Goal: Information Seeking & Learning: Learn about a topic

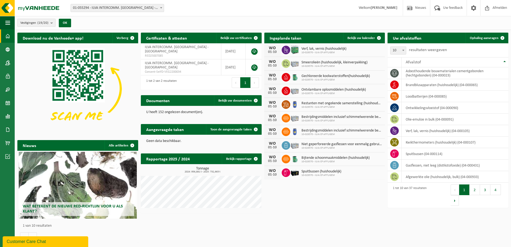
click at [49, 23] on button "Vestigingen (19/20)" at bounding box center [36, 23] width 38 height 8
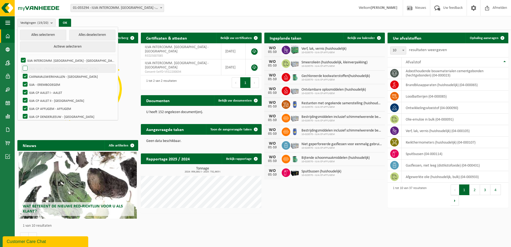
click at [26, 68] on label "(NA) ILVA - EREMBODEGEM ([GEOGRAPHIC_DATA])" at bounding box center [69, 68] width 94 height 8
click at [21, 64] on input "(NA) ILVA - EREMBODEGEM ([GEOGRAPHIC_DATA])" at bounding box center [21, 64] width 0 height 0
checkbox input "true"
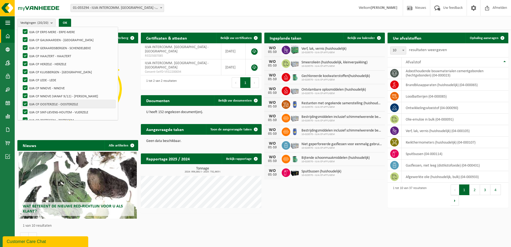
scroll to position [99, 0]
click at [139, 22] on div "Vestigingen (20/20) Alles selecteren Alles deselecteren Actieve selecteren ILVA…" at bounding box center [263, 23] width 496 height 14
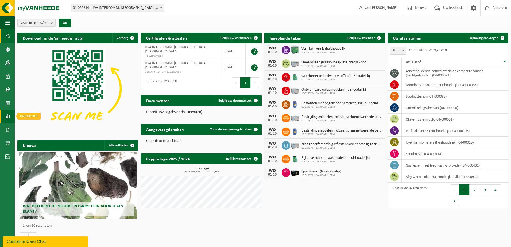
click at [8, 116] on span at bounding box center [7, 116] width 5 height 13
click at [41, 127] on span "In lijstvorm" at bounding box center [40, 128] width 19 height 10
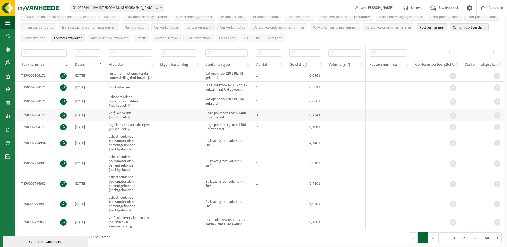
scroll to position [53, 0]
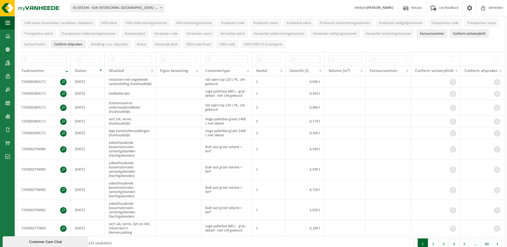
click at [152, 69] on th "Afvalstof" at bounding box center [130, 71] width 51 height 10
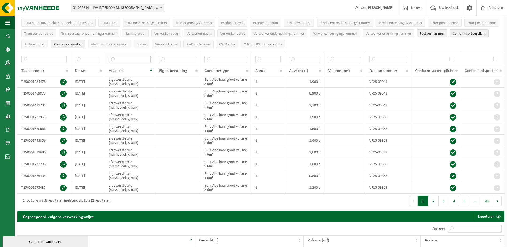
click at [121, 60] on input "text" at bounding box center [130, 59] width 42 height 7
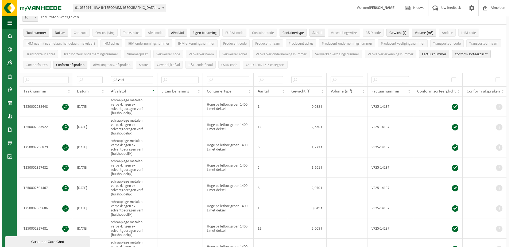
scroll to position [27, 0]
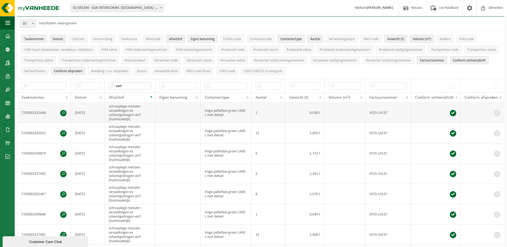
type input "verf"
click at [64, 112] on span at bounding box center [63, 113] width 6 height 6
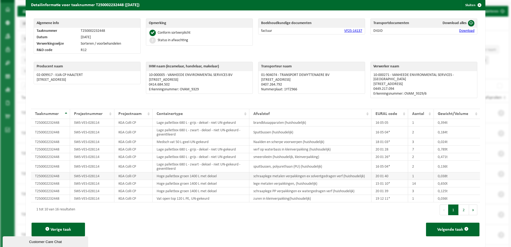
scroll to position [10, 0]
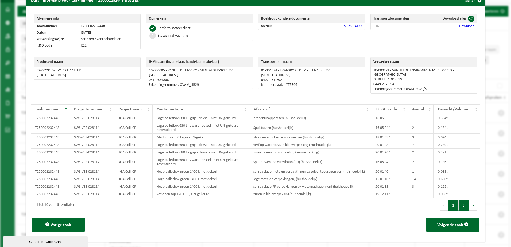
click at [458, 200] on button "2" at bounding box center [463, 205] width 10 height 11
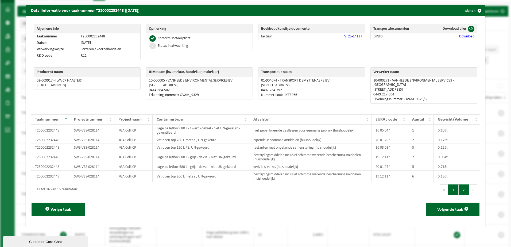
click at [452, 188] on button "1" at bounding box center [453, 189] width 10 height 11
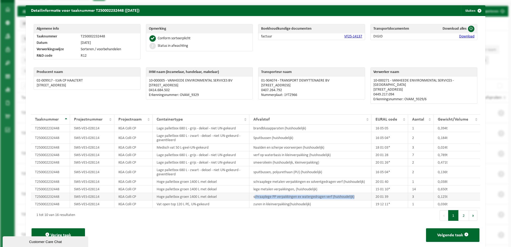
drag, startPoint x: 356, startPoint y: 192, endPoint x: 252, endPoint y: 193, distance: 103.4
click at [252, 193] on td "schraaplege PP verpakkingen ex watergedragen verf (huishoudelijk)" at bounding box center [310, 196] width 122 height 7
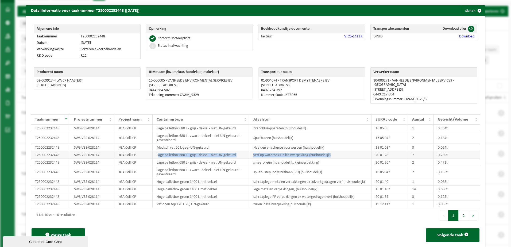
drag, startPoint x: 341, startPoint y: 151, endPoint x: 156, endPoint y: 152, distance: 185.2
click at [156, 152] on tr "T250002232448 SWS-VES-028114 KGA Colli CP Lage palletbox 680 L - grijs - deksel…" at bounding box center [255, 154] width 449 height 7
click at [458, 210] on button "2" at bounding box center [463, 215] width 10 height 11
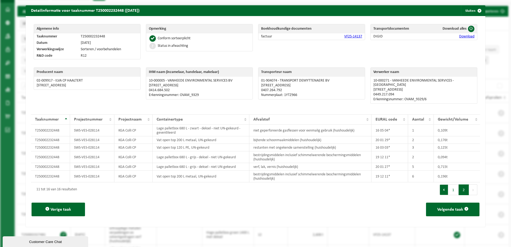
click at [440, 188] on button "Vorige" at bounding box center [444, 189] width 9 height 11
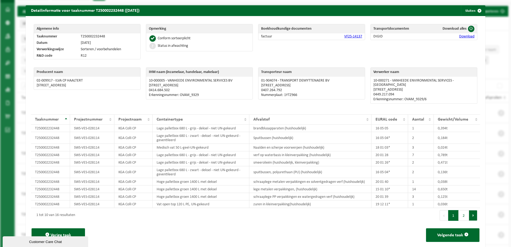
click at [469, 211] on button "Volgende" at bounding box center [473, 215] width 8 height 11
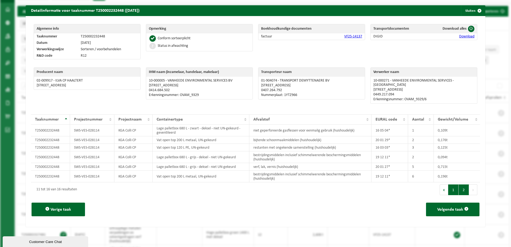
click at [448, 186] on button "1" at bounding box center [453, 189] width 10 height 11
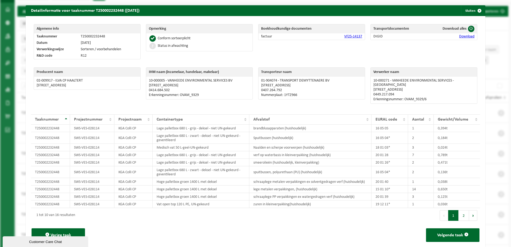
click at [345, 36] on link "VF25-14137" at bounding box center [353, 36] width 18 height 4
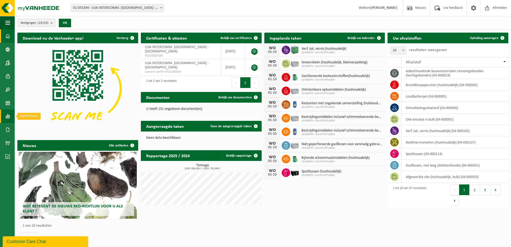
click at [11, 118] on link "Rapportage" at bounding box center [7, 116] width 15 height 13
click at [45, 130] on span "In lijstvorm" at bounding box center [40, 128] width 19 height 10
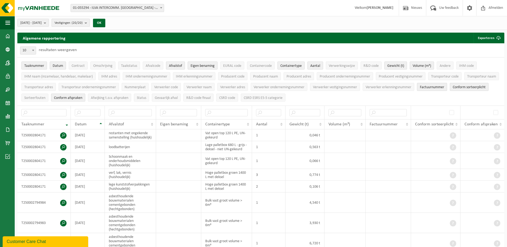
click at [83, 23] on count "(20/20)" at bounding box center [77, 22] width 11 height 3
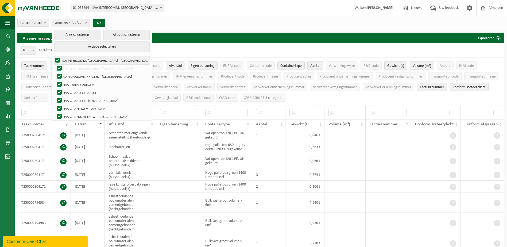
click at [87, 60] on label "ILVA INTERCOMM. [GEOGRAPHIC_DATA] - [GEOGRAPHIC_DATA]" at bounding box center [102, 60] width 96 height 8
click at [53, 56] on input "ILVA INTERCOMM. [GEOGRAPHIC_DATA] - [GEOGRAPHIC_DATA]" at bounding box center [53, 56] width 0 height 0
checkbox input "false"
click at [102, 115] on label "ILVA CP DENDERLEEUW - [GEOGRAPHIC_DATA]" at bounding box center [103, 116] width 94 height 8
click at [55, 112] on input "ILVA CP DENDERLEEUW - [GEOGRAPHIC_DATA]" at bounding box center [55, 112] width 0 height 0
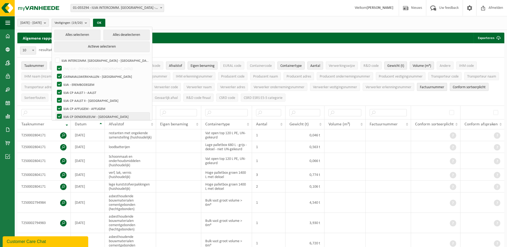
checkbox input "false"
click at [74, 68] on label "(NA) ILVA - EREMBODEGEM ([GEOGRAPHIC_DATA])" at bounding box center [103, 68] width 94 height 8
click at [55, 64] on input "(NA) ILVA - EREMBODEGEM ([GEOGRAPHIC_DATA])" at bounding box center [55, 64] width 0 height 0
checkbox input "false"
click at [70, 60] on label "ILVA INTERCOMM. [GEOGRAPHIC_DATA] - [GEOGRAPHIC_DATA]" at bounding box center [102, 60] width 96 height 8
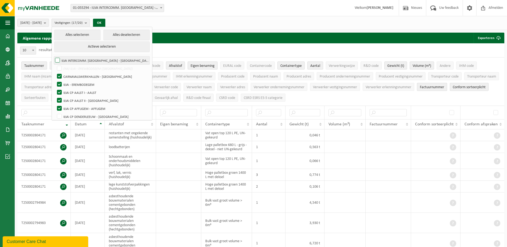
click at [53, 56] on input "ILVA INTERCOMM. [GEOGRAPHIC_DATA] - [GEOGRAPHIC_DATA]" at bounding box center [53, 56] width 0 height 0
click at [70, 60] on label "ILVA INTERCOMM. [GEOGRAPHIC_DATA] - [GEOGRAPHIC_DATA]" at bounding box center [102, 60] width 96 height 8
click at [53, 56] on input "ILVA INTERCOMM. [GEOGRAPHIC_DATA] - [GEOGRAPHIC_DATA]" at bounding box center [53, 56] width 0 height 0
checkbox input "false"
click at [121, 36] on button "Alles deselecteren" at bounding box center [126, 35] width 46 height 11
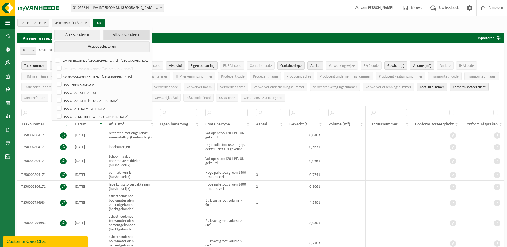
checkbox input "false"
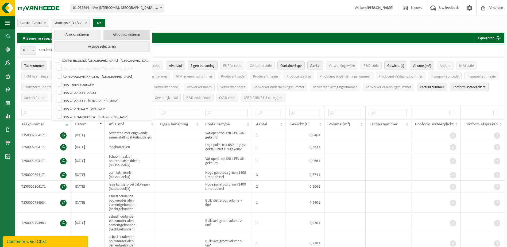
checkbox input "false"
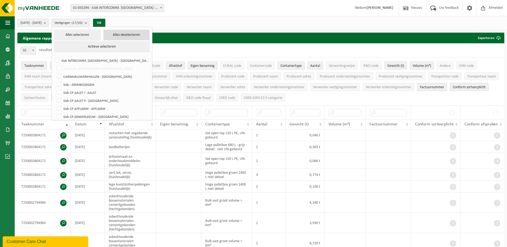
checkbox input "false"
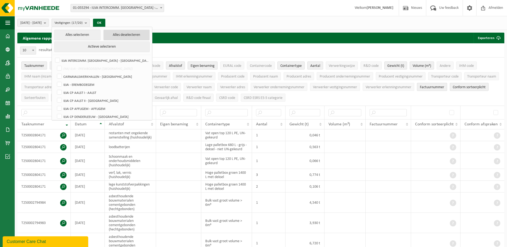
checkbox input "false"
click at [74, 116] on label "ILVA CP DENDERLEEUW - [GEOGRAPHIC_DATA]" at bounding box center [103, 116] width 94 height 8
click at [55, 112] on input "ILVA CP DENDERLEEUW - [GEOGRAPHIC_DATA]" at bounding box center [55, 112] width 0 height 0
click at [74, 117] on label "ILVA CP DENDERLEEUW - [GEOGRAPHIC_DATA]" at bounding box center [103, 116] width 94 height 8
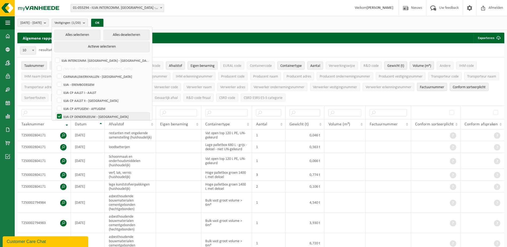
click at [55, 112] on input "ILVA CP DENDERLEEUW - [GEOGRAPHIC_DATA]" at bounding box center [55, 112] width 0 height 0
click at [74, 117] on label "ILVA CP DENDERLEEUW - [GEOGRAPHIC_DATA]" at bounding box center [103, 116] width 94 height 8
click at [55, 112] on input "ILVA CP DENDERLEEUW - [GEOGRAPHIC_DATA]" at bounding box center [55, 112] width 0 height 0
checkbox input "true"
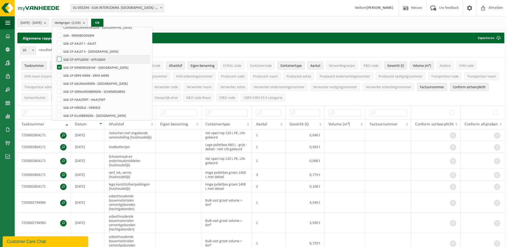
scroll to position [53, 0]
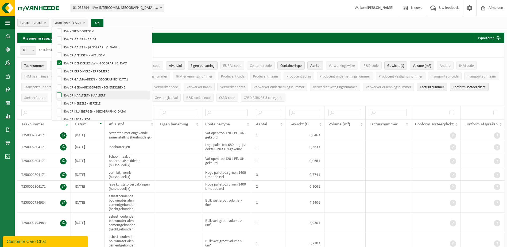
click at [71, 95] on label "ILVA CP HAALTERT - HAALTERT" at bounding box center [103, 95] width 94 height 8
click at [55, 91] on input "ILVA CP HAALTERT - HAALTERT" at bounding box center [55, 91] width 0 height 0
checkbox input "true"
click at [73, 102] on label "ILVA CP HERZELE - HERZELE" at bounding box center [103, 103] width 94 height 8
click at [55, 99] on input "ILVA CP HERZELE - HERZELE" at bounding box center [55, 99] width 0 height 0
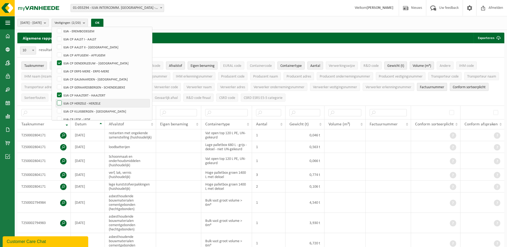
checkbox input "true"
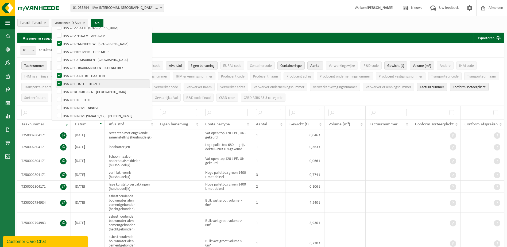
scroll to position [99, 0]
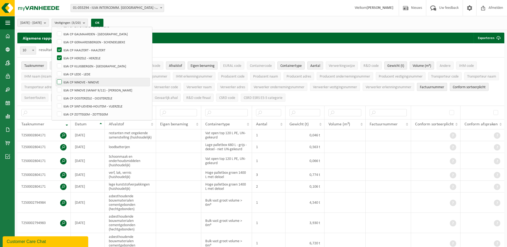
click at [75, 81] on label "ILVA CP NINOVE - NINOVE" at bounding box center [103, 82] width 94 height 8
click at [55, 78] on input "ILVA CP NINOVE - NINOVE" at bounding box center [55, 78] width 0 height 0
checkbox input "true"
click at [74, 90] on label "ILVA CP NINOVE (VANAF 9/12) - [PERSON_NAME]" at bounding box center [103, 90] width 94 height 8
click at [55, 86] on input "ILVA CP NINOVE (VANAF 9/12) - [PERSON_NAME]" at bounding box center [55, 86] width 0 height 0
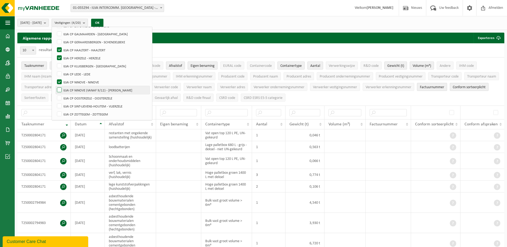
checkbox input "true"
click at [103, 23] on button "OK" at bounding box center [97, 23] width 12 height 9
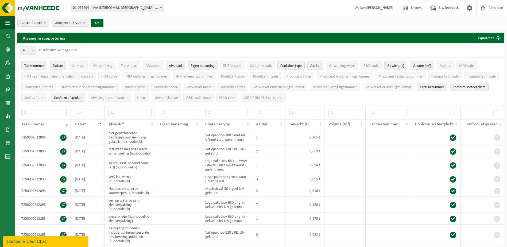
click at [130, 112] on input "text" at bounding box center [129, 112] width 43 height 7
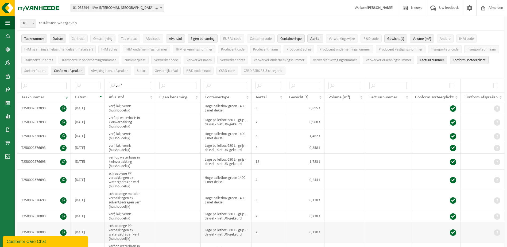
scroll to position [27, 0]
type input "verf"
click at [63, 107] on span at bounding box center [63, 109] width 6 height 6
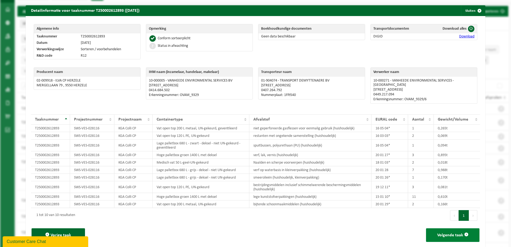
click at [452, 233] on span "Volgende taak" at bounding box center [450, 235] width 26 height 4
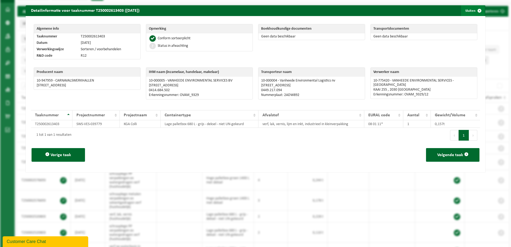
click at [474, 11] on span "button" at bounding box center [479, 10] width 11 height 11
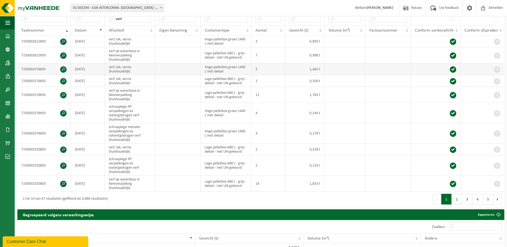
scroll to position [107, 0]
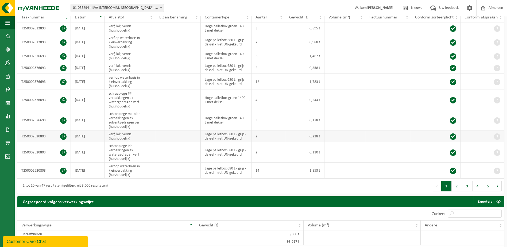
click at [63, 137] on span at bounding box center [63, 136] width 6 height 6
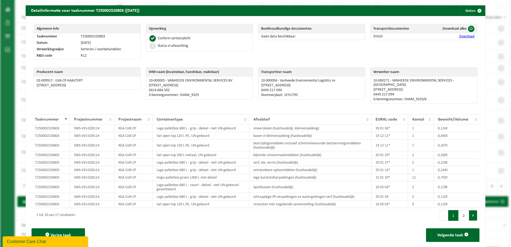
click at [470, 212] on button "Volgende" at bounding box center [473, 215] width 8 height 11
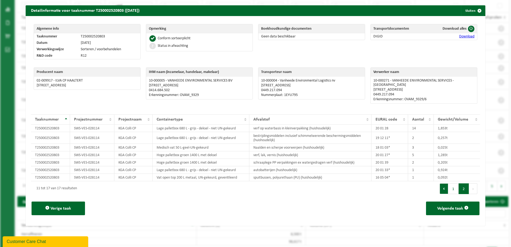
click at [440, 187] on button "Vorige" at bounding box center [444, 188] width 9 height 11
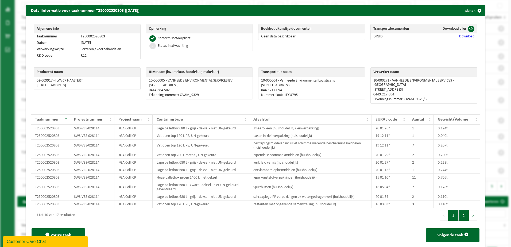
click at [458, 211] on button "2" at bounding box center [463, 215] width 10 height 11
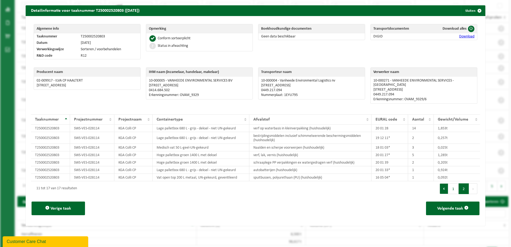
click at [440, 185] on button "Vorige" at bounding box center [444, 188] width 9 height 11
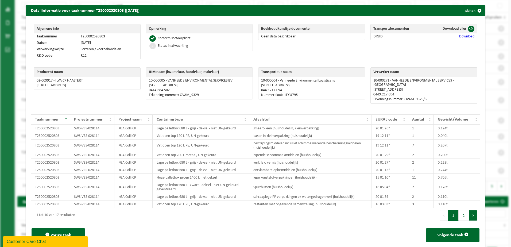
click at [469, 210] on button "Volgende" at bounding box center [473, 215] width 8 height 11
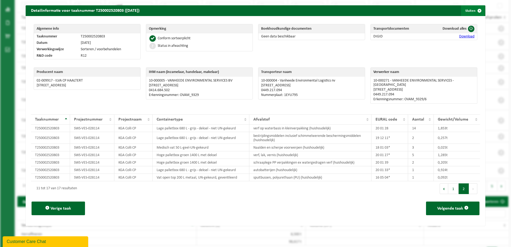
click at [475, 12] on span "button" at bounding box center [479, 10] width 11 height 11
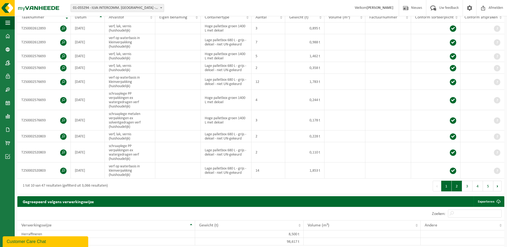
click at [455, 185] on button "2" at bounding box center [457, 186] width 10 height 11
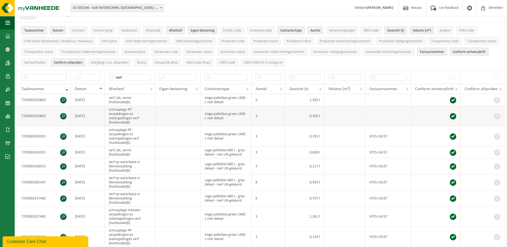
scroll to position [89, 0]
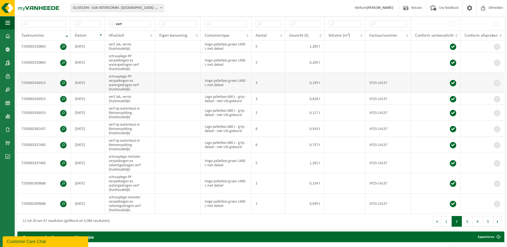
click at [63, 81] on span at bounding box center [63, 83] width 6 height 6
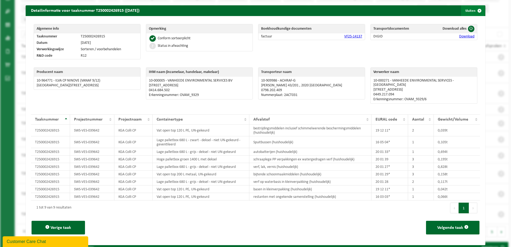
click at [475, 11] on span "button" at bounding box center [479, 10] width 11 height 11
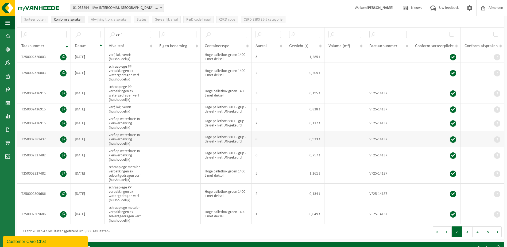
click at [65, 138] on span at bounding box center [63, 139] width 6 height 6
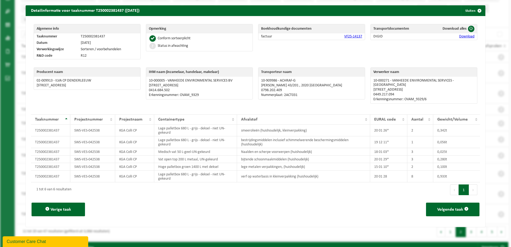
click at [475, 10] on span "button" at bounding box center [479, 10] width 11 height 11
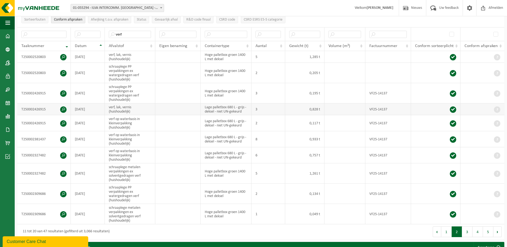
click at [63, 108] on span at bounding box center [63, 109] width 6 height 6
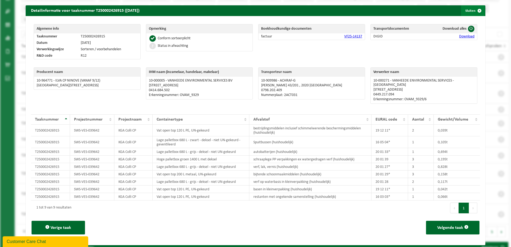
click at [476, 10] on span "button" at bounding box center [479, 10] width 11 height 11
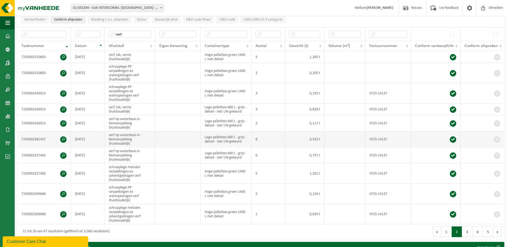
click at [63, 141] on span at bounding box center [63, 139] width 6 height 6
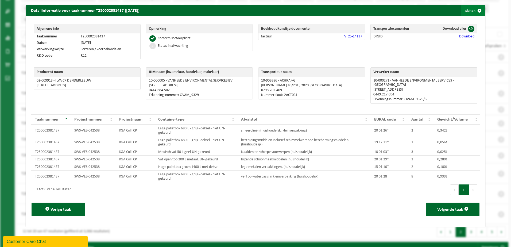
click at [476, 10] on span "button" at bounding box center [479, 10] width 11 height 11
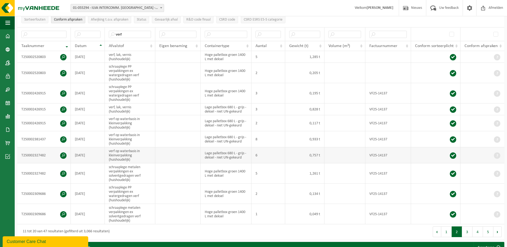
click at [64, 158] on td "T250002327482" at bounding box center [43, 155] width 53 height 16
click at [63, 157] on span at bounding box center [63, 155] width 6 height 6
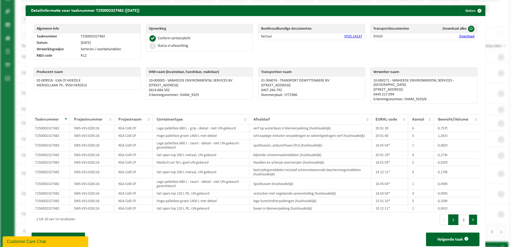
click at [469, 218] on button "Volgende" at bounding box center [473, 219] width 8 height 11
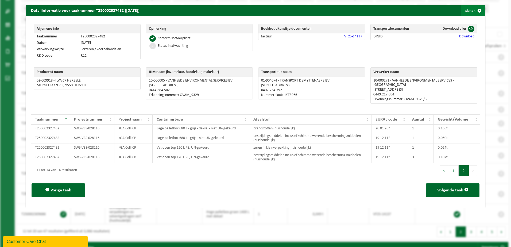
click at [477, 10] on span "button" at bounding box center [479, 10] width 11 height 11
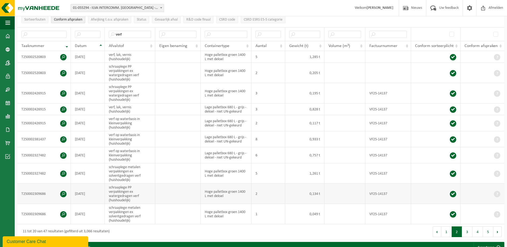
click at [62, 194] on span at bounding box center [63, 194] width 6 height 6
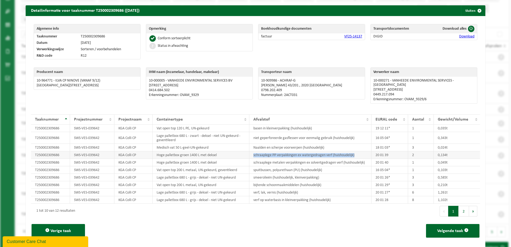
drag, startPoint x: 361, startPoint y: 150, endPoint x: 236, endPoint y: 152, distance: 124.8
click at [236, 152] on tr "T250002309686 SWS-VES-039642 KGA Colli CP Hoge palletbox groen 1400 L met dekse…" at bounding box center [255, 154] width 449 height 7
click at [462, 209] on button "2" at bounding box center [463, 211] width 10 height 11
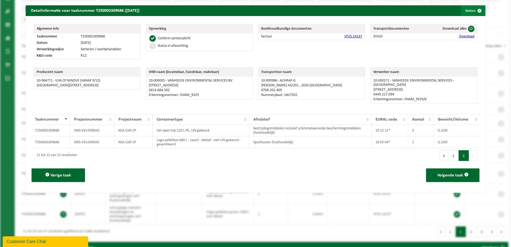
click at [476, 11] on span "button" at bounding box center [479, 10] width 11 height 11
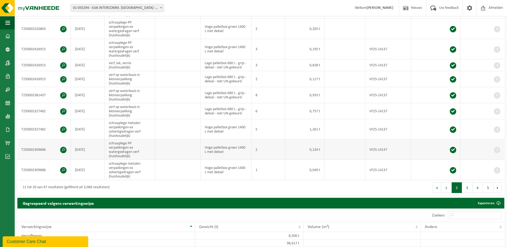
scroll to position [132, 0]
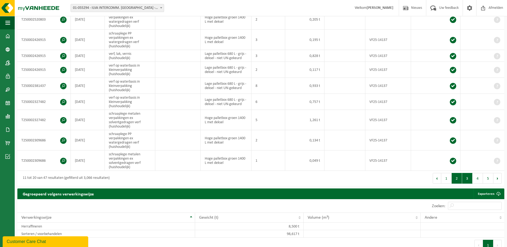
click at [463, 178] on button "3" at bounding box center [467, 178] width 10 height 11
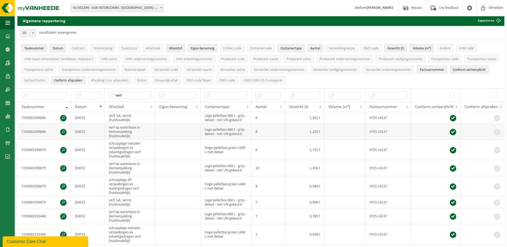
scroll to position [27, 0]
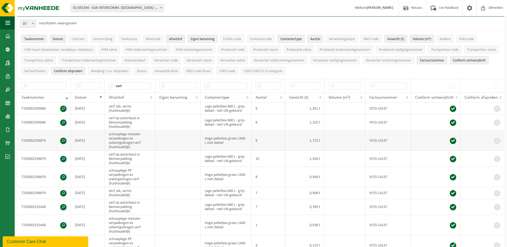
click at [64, 141] on span at bounding box center [63, 141] width 6 height 6
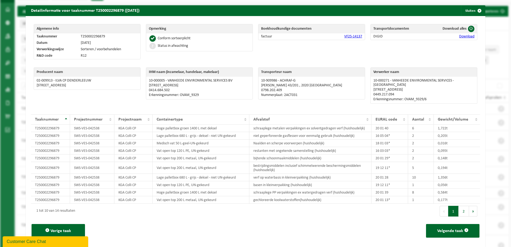
click at [462, 209] on button "2" at bounding box center [463, 211] width 10 height 11
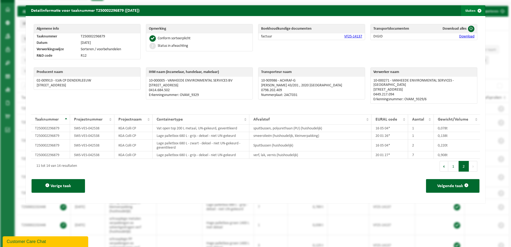
click at [475, 9] on span "button" at bounding box center [479, 10] width 11 height 11
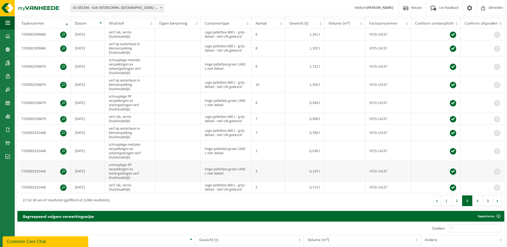
scroll to position [107, 0]
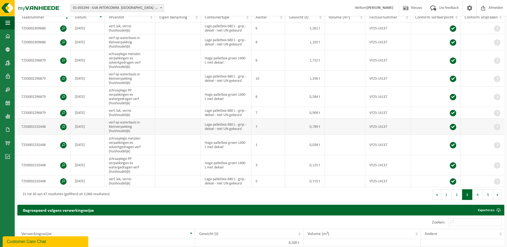
click at [65, 126] on span at bounding box center [63, 127] width 6 height 6
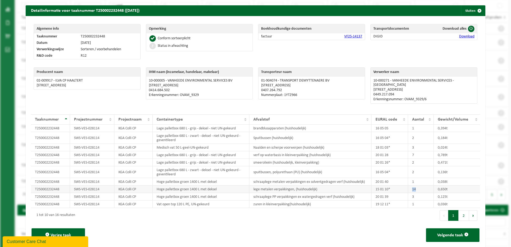
drag, startPoint x: 414, startPoint y: 185, endPoint x: 405, endPoint y: 185, distance: 9.9
click at [405, 185] on tr "T250002232448 SWS-VES-028114 KGA Colli CP Hoge palletbox groen 1400 L met dekse…" at bounding box center [255, 188] width 449 height 7
drag, startPoint x: 405, startPoint y: 185, endPoint x: 403, endPoint y: 193, distance: 8.2
click at [403, 193] on tr "T250002232448 SWS-VES-028114 KGA Colli CP Hoge palletbox groen 1400 L met dekse…" at bounding box center [255, 196] width 449 height 7
drag, startPoint x: 403, startPoint y: 193, endPoint x: 456, endPoint y: 211, distance: 55.8
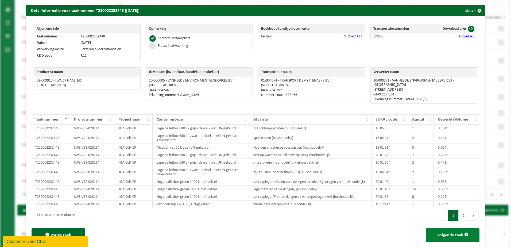
click at [458, 211] on button "2" at bounding box center [463, 215] width 10 height 11
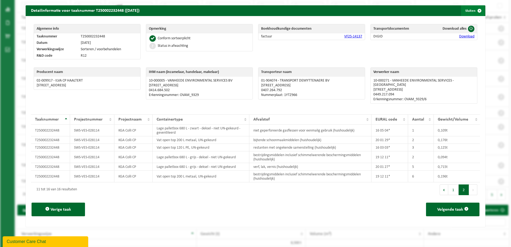
click at [475, 10] on span "button" at bounding box center [479, 10] width 11 height 11
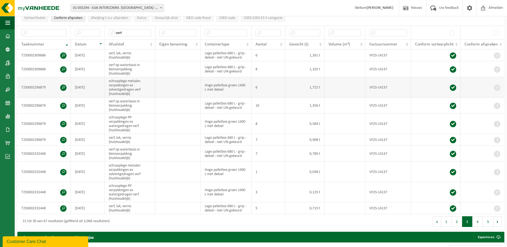
scroll to position [80, 0]
click at [63, 88] on span at bounding box center [63, 87] width 6 height 6
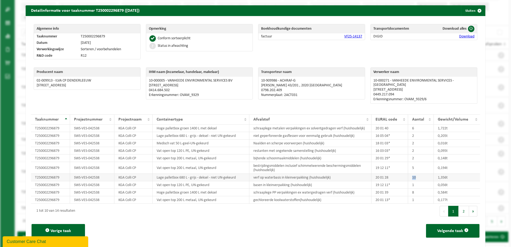
drag, startPoint x: 417, startPoint y: 174, endPoint x: 394, endPoint y: 175, distance: 23.8
click at [394, 175] on tr "T250002296879 SWS-VES-042538 KGA Colli CP Lage palletbox 680 L - grijs - deksel…" at bounding box center [255, 177] width 449 height 7
click at [477, 12] on span "button" at bounding box center [479, 10] width 11 height 11
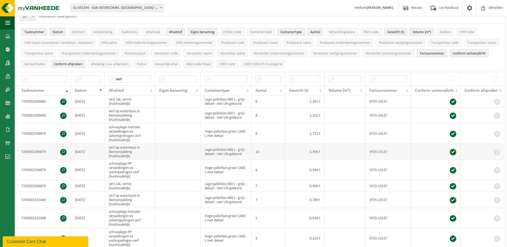
scroll to position [0, 0]
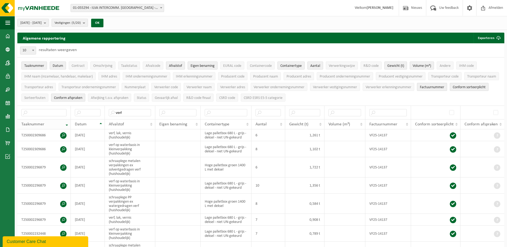
click at [45, 123] on div "Taaknummer" at bounding box center [42, 124] width 42 height 4
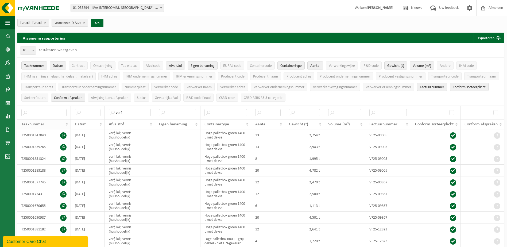
click at [54, 126] on th "Taaknummer" at bounding box center [43, 124] width 53 height 10
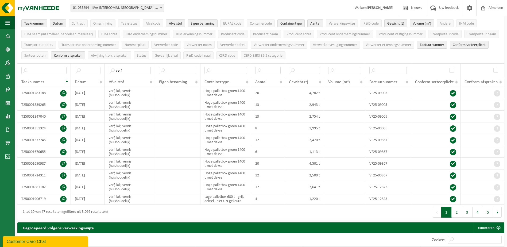
scroll to position [27, 0]
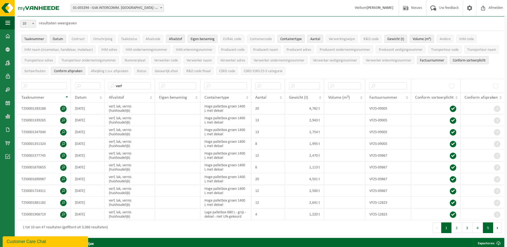
click at [487, 226] on button "5" at bounding box center [488, 227] width 10 height 11
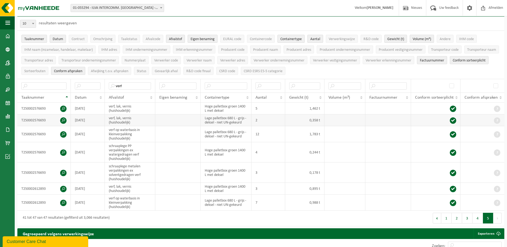
click at [62, 119] on span at bounding box center [63, 120] width 6 height 6
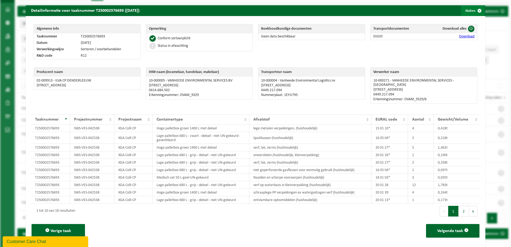
click at [475, 13] on span "button" at bounding box center [479, 10] width 11 height 11
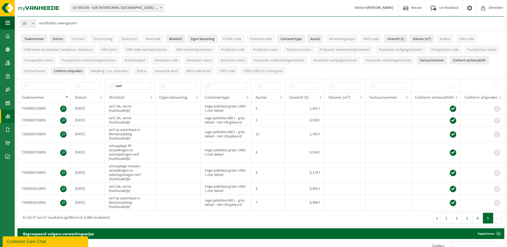
click at [9, 118] on span at bounding box center [7, 116] width 5 height 13
click at [43, 118] on span "In grafiekvorm" at bounding box center [43, 116] width 24 height 10
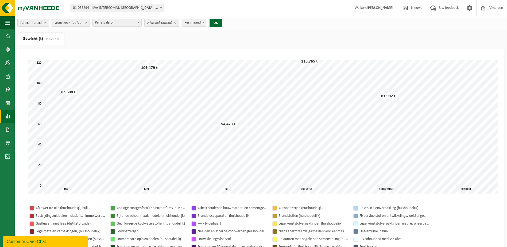
click at [83, 25] on span "Vestigingen (20/20)" at bounding box center [69, 23] width 28 height 8
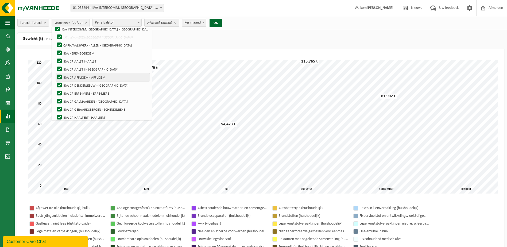
scroll to position [53, 0]
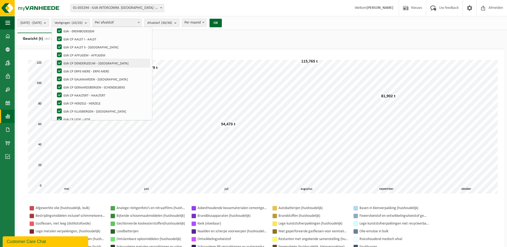
click at [107, 64] on label "ILVA CP DENDERLEEUW - [GEOGRAPHIC_DATA]" at bounding box center [103, 63] width 94 height 8
click at [55, 59] on input "ILVA CP DENDERLEEUW - [GEOGRAPHIC_DATA]" at bounding box center [55, 59] width 0 height 0
checkbox input "false"
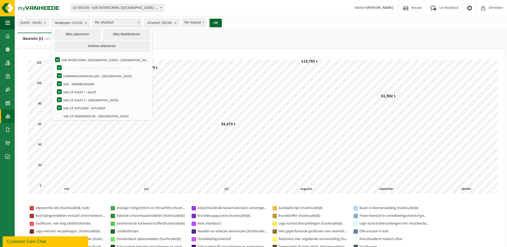
scroll to position [0, 0]
click at [116, 34] on button "Alles deselecteren" at bounding box center [126, 35] width 46 height 11
checkbox input "false"
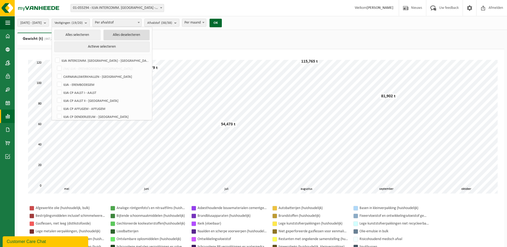
checkbox input "false"
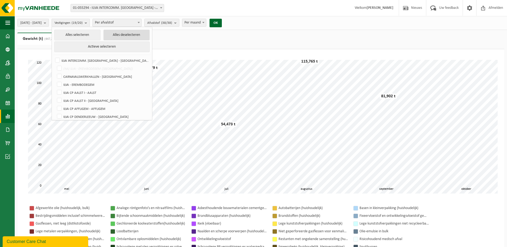
checkbox input "false"
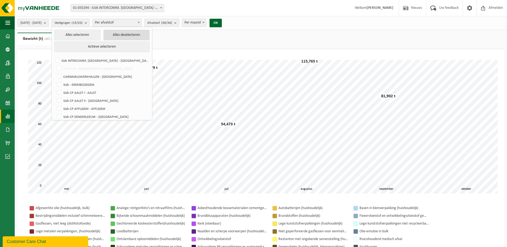
checkbox input "false"
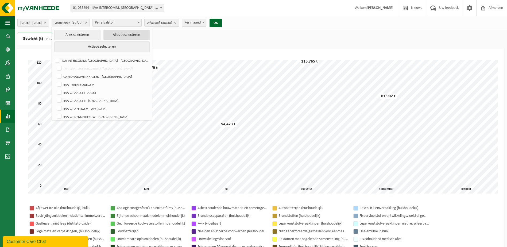
checkbox input "false"
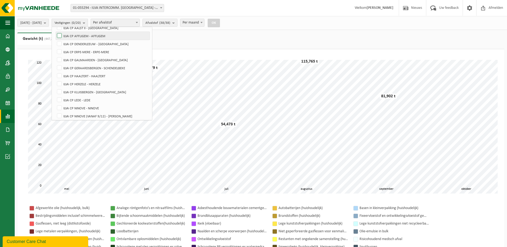
scroll to position [80, 0]
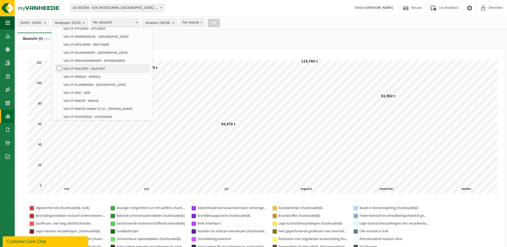
click at [89, 69] on label "ILVA CP HAALTERT - HAALTERT" at bounding box center [103, 68] width 94 height 8
click at [55, 64] on input "ILVA CP HAALTERT - HAALTERT" at bounding box center [55, 64] width 0 height 0
checkbox input "true"
click at [177, 23] on b "submit" at bounding box center [174, 22] width 5 height 7
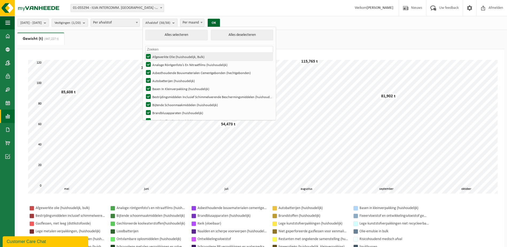
click at [171, 55] on label "Afgewerkte Olie (huishoudelijk, Bulk)" at bounding box center [209, 57] width 128 height 8
click at [144, 53] on input "Afgewerkte Olie (huishoudelijk, Bulk)" at bounding box center [144, 52] width 0 height 0
checkbox input "false"
click at [231, 38] on button "Alles deselecteren" at bounding box center [242, 35] width 62 height 11
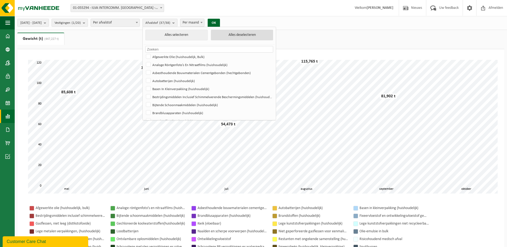
checkbox input "false"
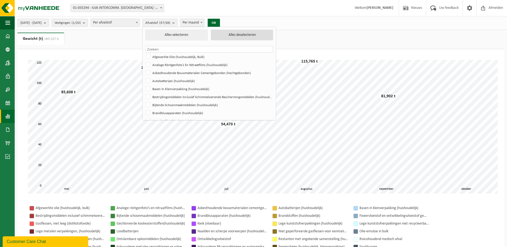
checkbox input "false"
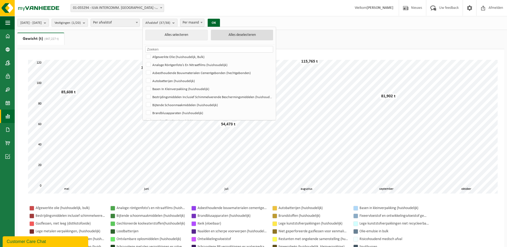
checkbox input "false"
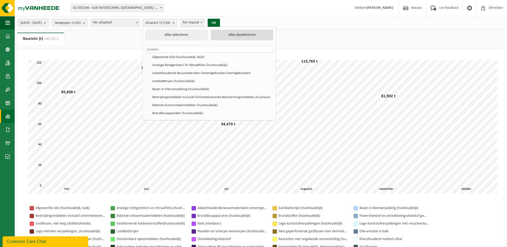
checkbox input "false"
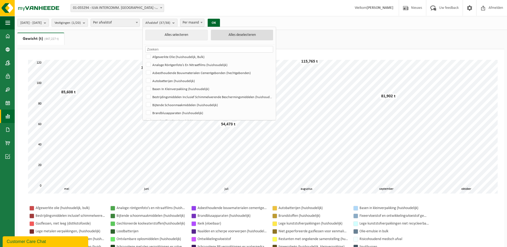
checkbox input "false"
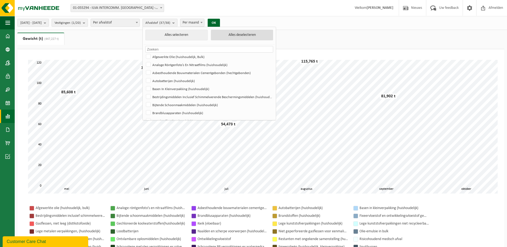
checkbox input "false"
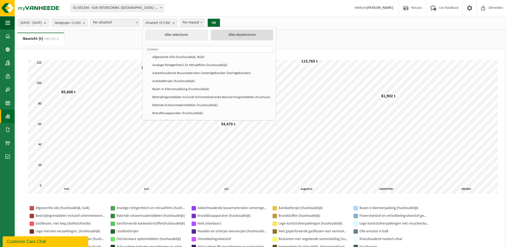
checkbox input "false"
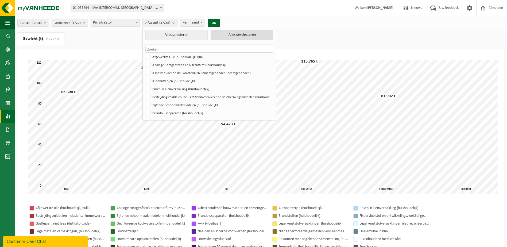
checkbox input "false"
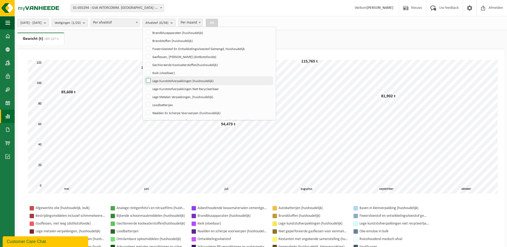
click at [168, 80] on label "Lege Kunststofverpakkingen (huishoudelijk)" at bounding box center [209, 81] width 128 height 8
click at [144, 77] on input "Lege Kunststofverpakkingen (huishoudelijk)" at bounding box center [144, 76] width 0 height 0
checkbox input "true"
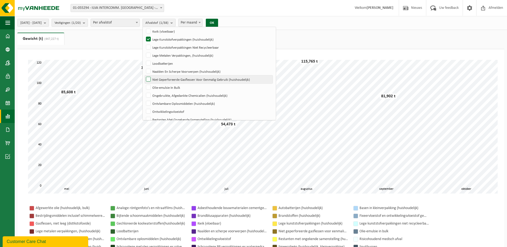
scroll to position [134, 0]
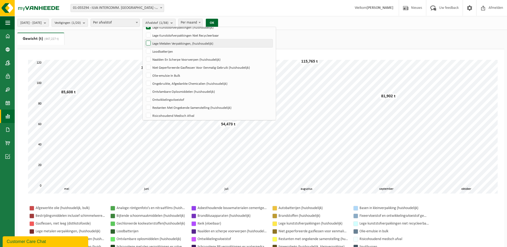
click at [176, 44] on label "Lege Metalen Verpakkingen, (huishoudelijk)" at bounding box center [209, 43] width 128 height 8
click at [144, 39] on input "Lege Metalen Verpakkingen, (huishoudelijk)" at bounding box center [144, 39] width 0 height 0
checkbox input "true"
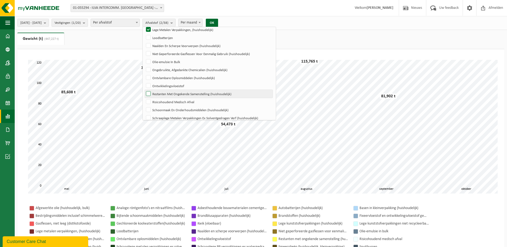
scroll to position [160, 0]
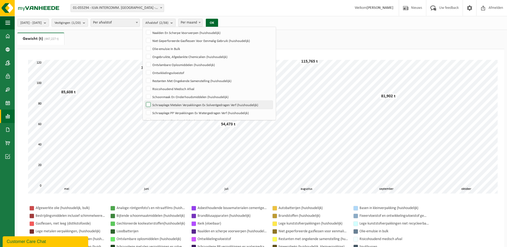
click at [182, 105] on label "Schraaplege Metalen Verpakkingen Ex Solventgedragen Verf (huishoudelijk)" at bounding box center [209, 105] width 128 height 8
click at [144, 101] on input "Schraaplege Metalen Verpakkingen Ex Solventgedragen Verf (huishoudelijk)" at bounding box center [144, 100] width 0 height 0
checkbox input "true"
click at [182, 112] on label "Schraaplege PP Verpakkingen Ex Watergedragen Verf (huishoudelijk)" at bounding box center [209, 113] width 128 height 8
click at [144, 109] on input "Schraaplege PP Verpakkingen Ex Watergedragen Verf (huishoudelijk)" at bounding box center [144, 108] width 0 height 0
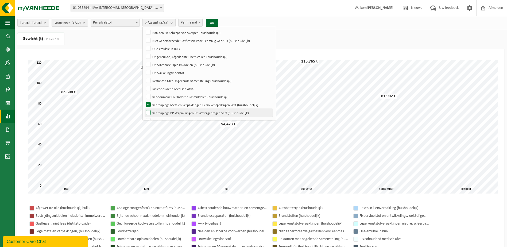
checkbox input "true"
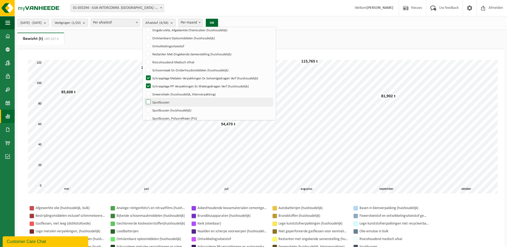
scroll to position [214, 0]
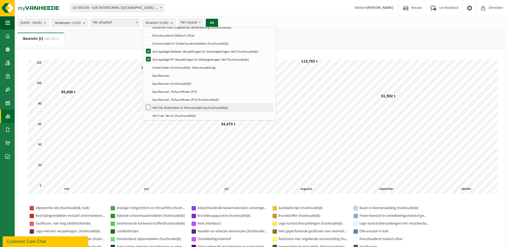
click at [186, 108] on label "Verf Op Waterbasis In Kleinverpakking (huishoudelijk)" at bounding box center [209, 107] width 128 height 8
click at [144, 103] on input "Verf Op Waterbasis In Kleinverpakking (huishoudelijk)" at bounding box center [144, 103] width 0 height 0
checkbox input "true"
click at [184, 116] on label "Verf, Lak, Vernis (huishoudelijk)" at bounding box center [209, 115] width 128 height 8
click at [144, 111] on input "Verf, Lak, Vernis (huishoudelijk)" at bounding box center [144, 111] width 0 height 0
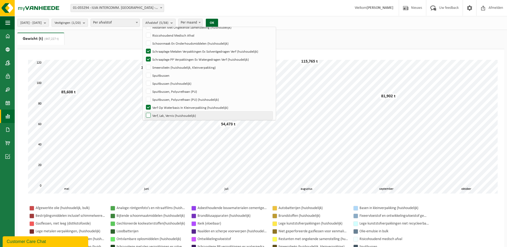
checkbox input "true"
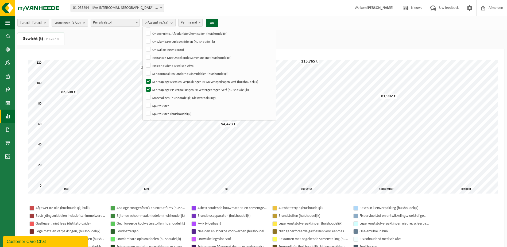
scroll to position [240, 0]
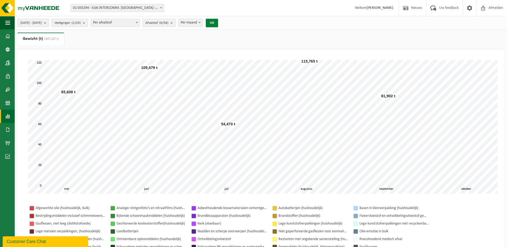
click at [218, 22] on button "OK" at bounding box center [212, 23] width 12 height 9
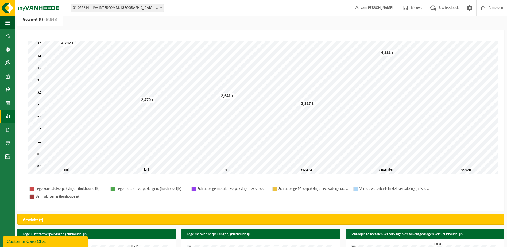
scroll to position [0, 0]
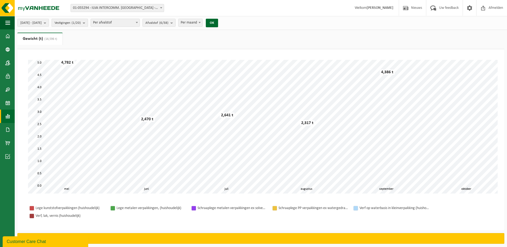
click at [81, 21] on count "(1/20)" at bounding box center [76, 22] width 9 height 3
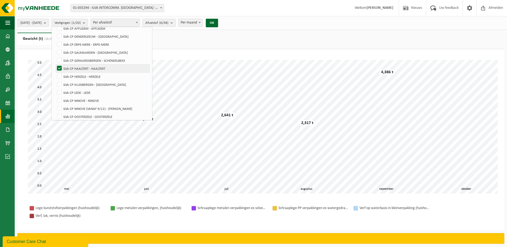
click at [89, 69] on label "ILVA CP HAALTERT - HAALTERT" at bounding box center [103, 68] width 94 height 8
click at [55, 64] on input "ILVA CP HAALTERT - HAALTERT" at bounding box center [55, 64] width 0 height 0
checkbox input "false"
click at [88, 76] on label "ILVA CP HERZELE - HERZELE" at bounding box center [103, 76] width 94 height 8
click at [55, 72] on input "ILVA CP HERZELE - HERZELE" at bounding box center [55, 72] width 0 height 0
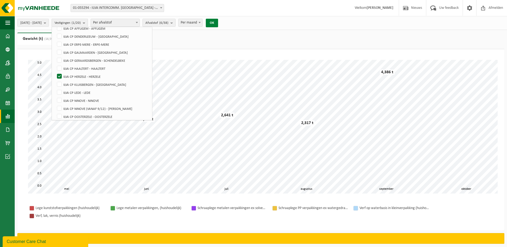
click at [218, 23] on button "OK" at bounding box center [212, 23] width 12 height 9
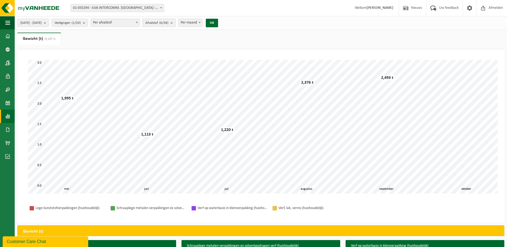
click at [168, 21] on span "Afvalstof (6/38)" at bounding box center [156, 23] width 23 height 8
click at [81, 24] on count "(1/20)" at bounding box center [76, 22] width 9 height 3
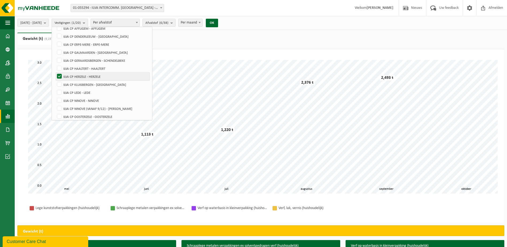
click at [73, 76] on label "ILVA CP HERZELE - HERZELE" at bounding box center [103, 76] width 94 height 8
click at [55, 72] on input "ILVA CP HERZELE - HERZELE" at bounding box center [55, 72] width 0 height 0
checkbox input "false"
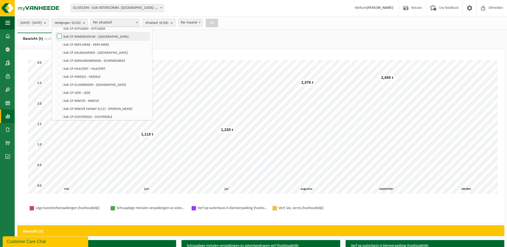
click at [73, 37] on label "ILVA CP DENDERLEEUW - [GEOGRAPHIC_DATA]" at bounding box center [103, 36] width 94 height 8
click at [55, 32] on input "ILVA CP DENDERLEEUW - [GEOGRAPHIC_DATA]" at bounding box center [55, 32] width 0 height 0
click at [218, 24] on button "OK" at bounding box center [212, 23] width 12 height 9
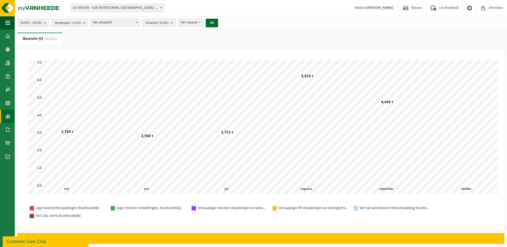
click at [88, 23] on button "Vestigingen (1/20)" at bounding box center [70, 23] width 36 height 8
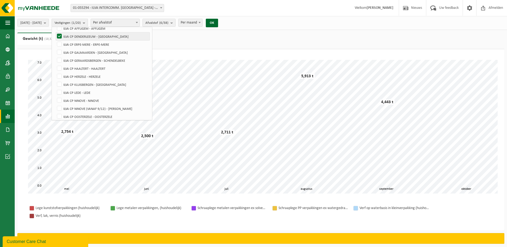
click at [75, 35] on label "ILVA CP DENDERLEEUW - [GEOGRAPHIC_DATA]" at bounding box center [103, 36] width 94 height 8
click at [55, 32] on input "ILVA CP DENDERLEEUW - [GEOGRAPHIC_DATA]" at bounding box center [55, 32] width 0 height 0
checkbox input "false"
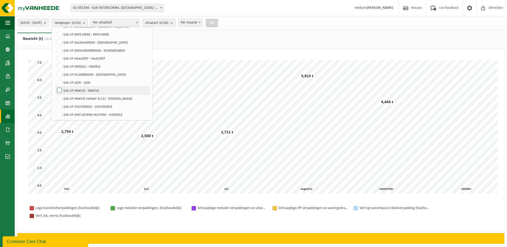
scroll to position [99, 0]
click at [97, 83] on label "ILVA CP NINOVE - NINOVE" at bounding box center [103, 82] width 94 height 8
click at [55, 78] on input "ILVA CP NINOVE - NINOVE" at bounding box center [55, 78] width 0 height 0
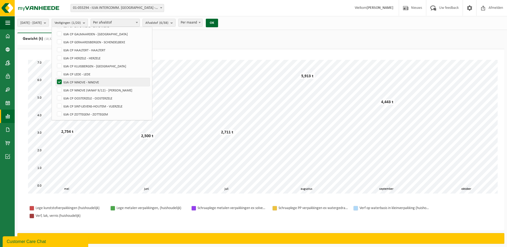
click at [96, 81] on label "ILVA CP NINOVE - NINOVE" at bounding box center [103, 82] width 94 height 8
click at [55, 78] on input "ILVA CP NINOVE - NINOVE" at bounding box center [55, 78] width 0 height 0
checkbox input "false"
click at [95, 89] on label "ILVA CP NINOVE (VANAF 9/12) - [PERSON_NAME]" at bounding box center [103, 90] width 94 height 8
click at [55, 86] on input "ILVA CP NINOVE (VANAF 9/12) - [PERSON_NAME]" at bounding box center [55, 86] width 0 height 0
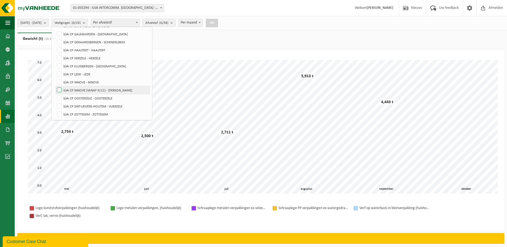
checkbox input "true"
click at [218, 22] on button "OK" at bounding box center [212, 23] width 12 height 9
